Goal: Information Seeking & Learning: Learn about a topic

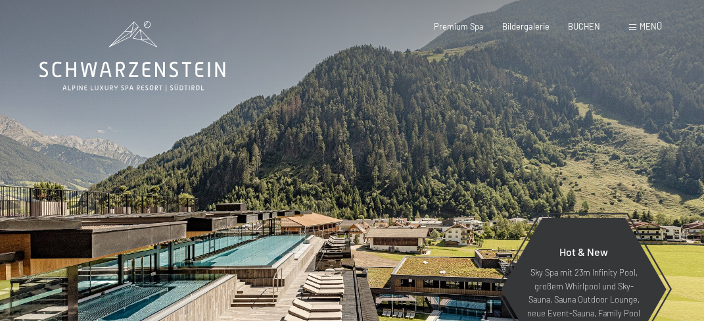
click at [637, 29] on div "Menü" at bounding box center [645, 27] width 33 height 12
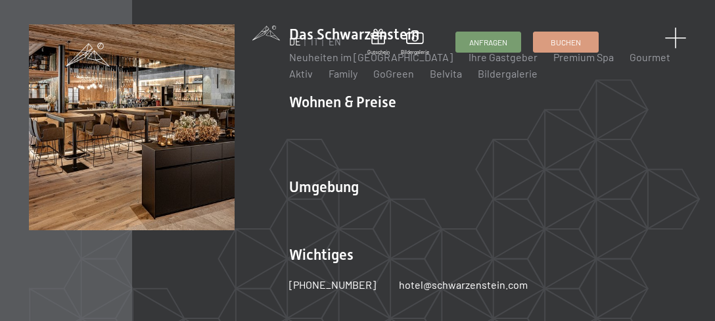
click at [676, 37] on span at bounding box center [676, 39] width 22 height 22
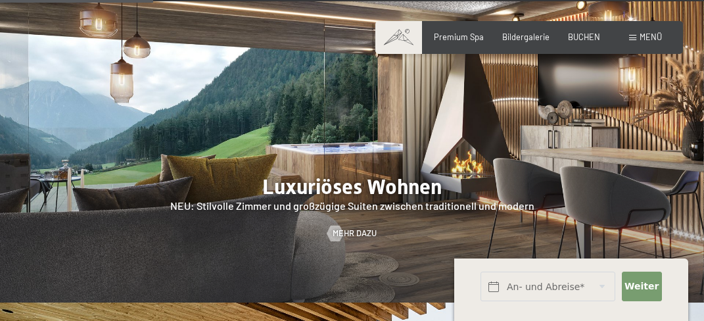
scroll to position [1100, 0]
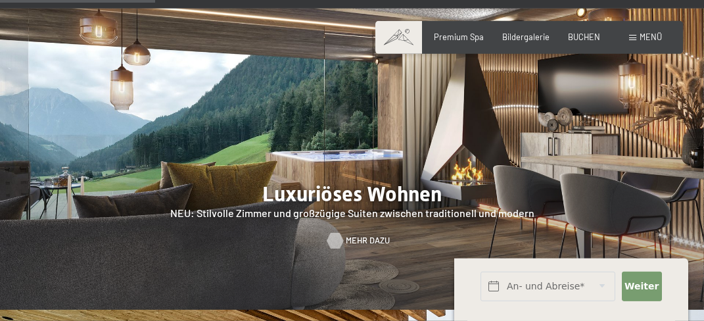
click at [365, 235] on span "Mehr dazu" at bounding box center [368, 241] width 44 height 12
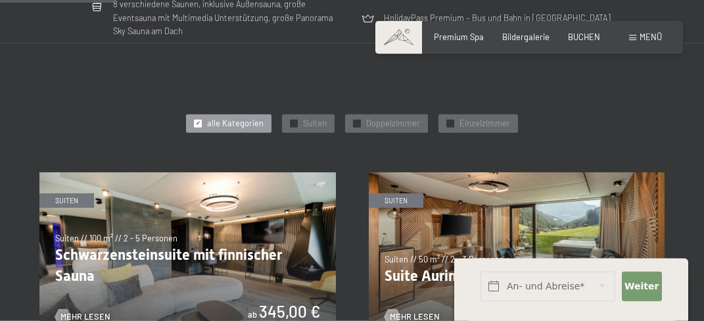
scroll to position [506, 0]
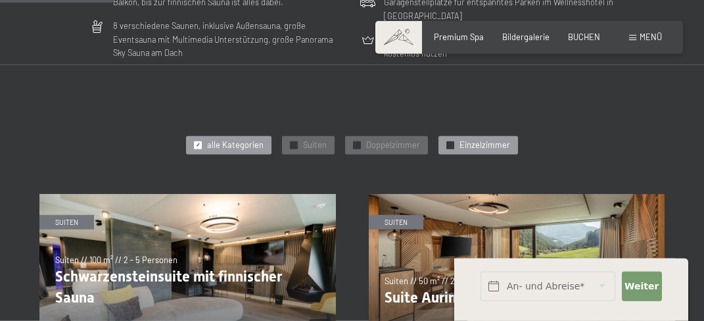
click at [492, 145] on span "Einzelzimmer" at bounding box center [485, 145] width 51 height 12
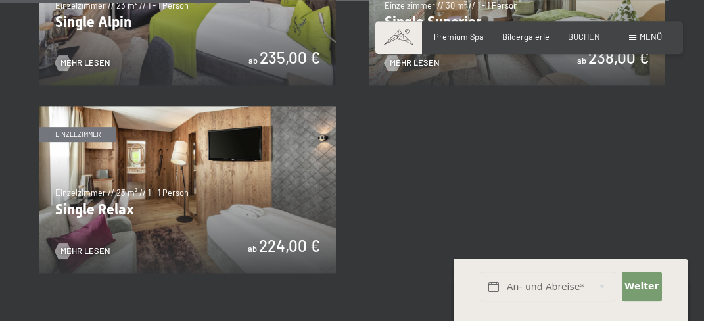
scroll to position [791, 0]
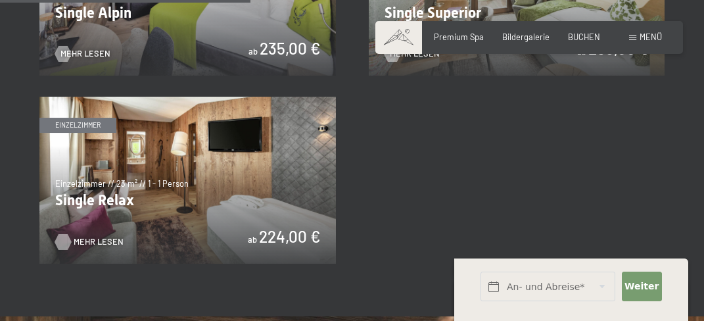
click at [68, 235] on div at bounding box center [63, 242] width 9 height 16
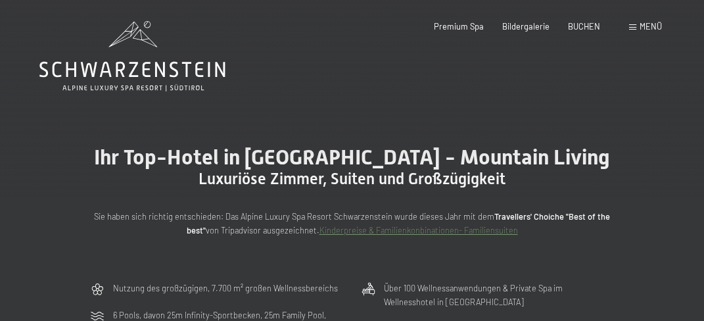
click at [349, 229] on link "Kinderpreise & Familienkonbinationen- Familiensuiten" at bounding box center [419, 230] width 199 height 11
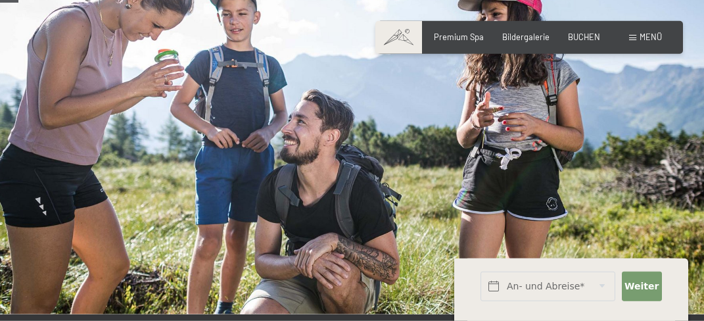
scroll to position [107, 0]
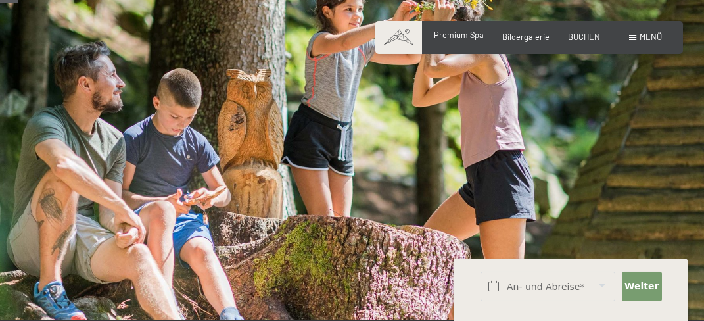
click at [461, 40] on span "Premium Spa" at bounding box center [459, 35] width 50 height 11
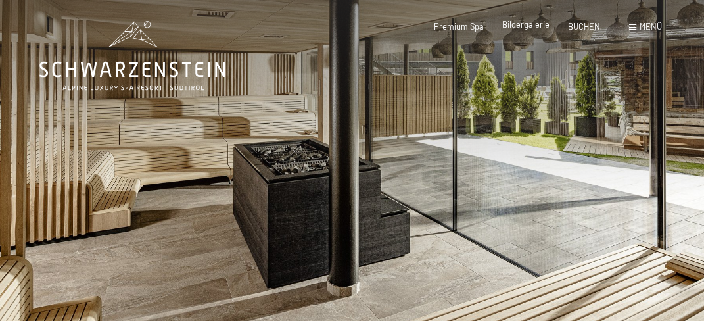
click at [515, 30] on span "Bildergalerie" at bounding box center [525, 24] width 47 height 11
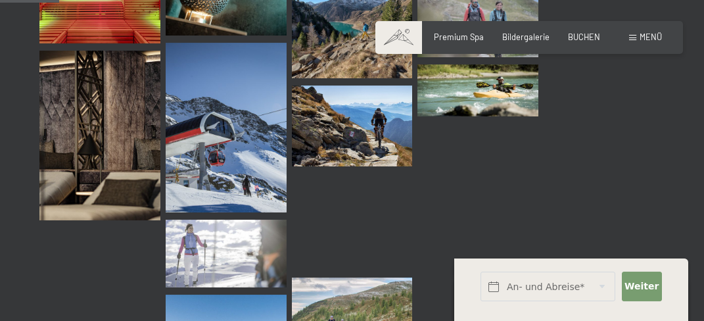
scroll to position [868, 0]
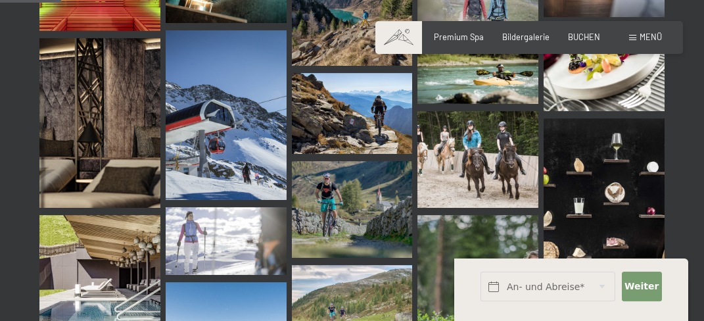
click at [469, 151] on img at bounding box center [478, 159] width 121 height 97
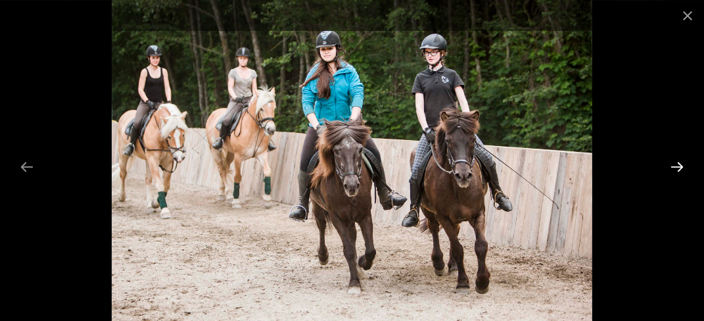
click at [673, 170] on button "Next slide" at bounding box center [677, 167] width 28 height 26
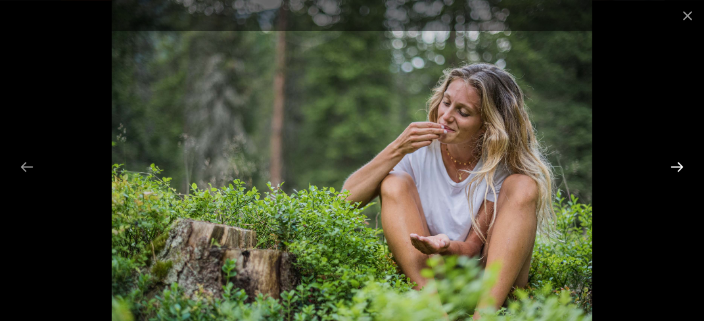
click at [673, 170] on button "Next slide" at bounding box center [677, 167] width 28 height 26
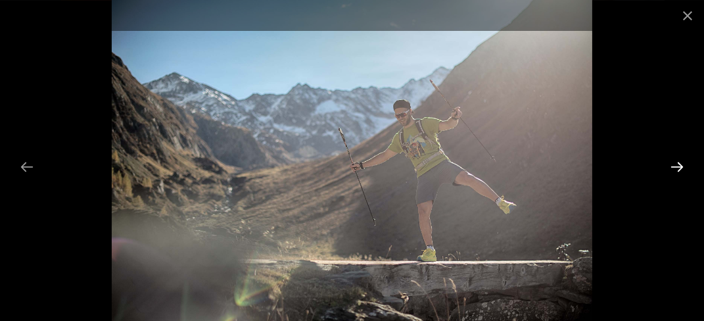
click at [673, 170] on button "Next slide" at bounding box center [677, 167] width 28 height 26
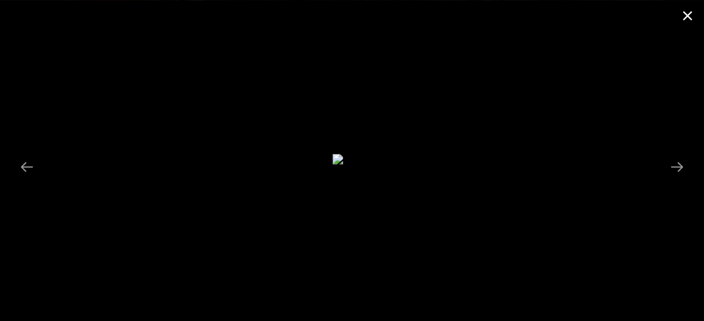
click at [686, 10] on button "Close gallery" at bounding box center [687, 15] width 33 height 31
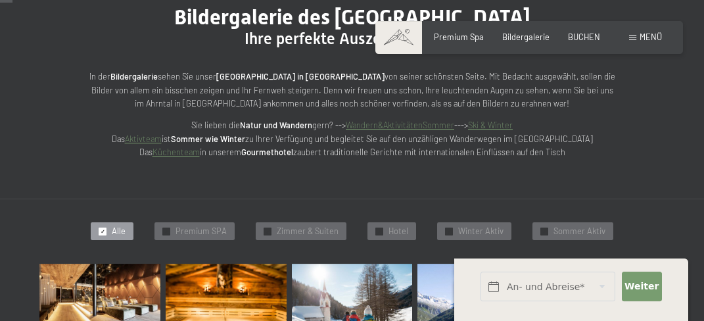
scroll to position [10, 0]
